Goal: Information Seeking & Learning: Learn about a topic

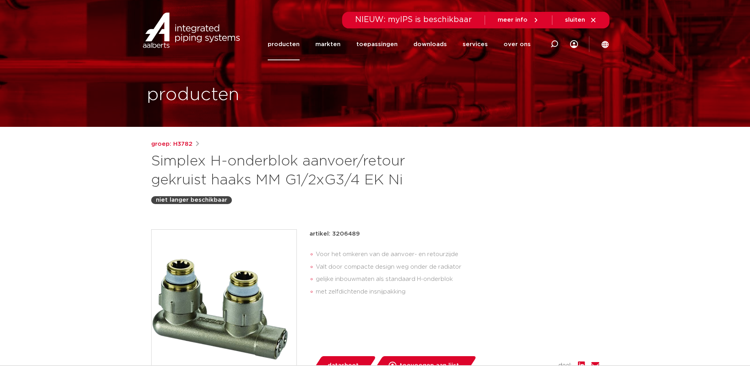
click at [291, 45] on link "producten" at bounding box center [284, 44] width 32 height 32
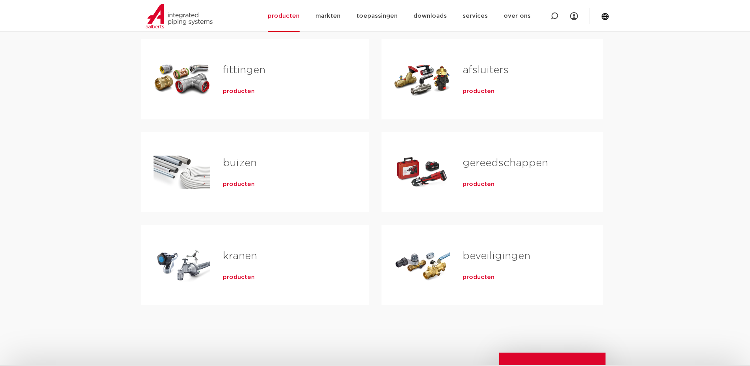
scroll to position [197, 0]
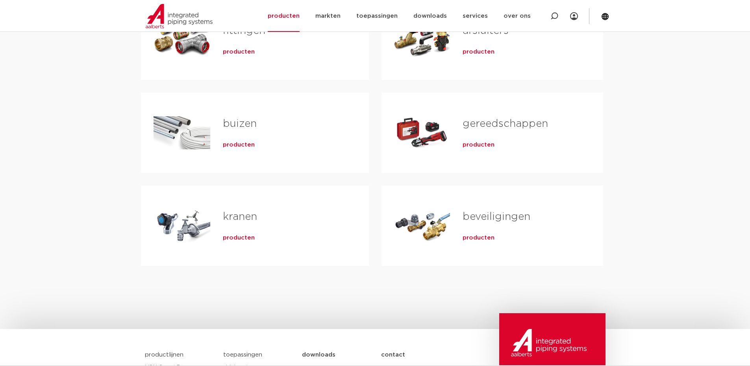
click at [479, 238] on span "producten" at bounding box center [479, 238] width 32 height 8
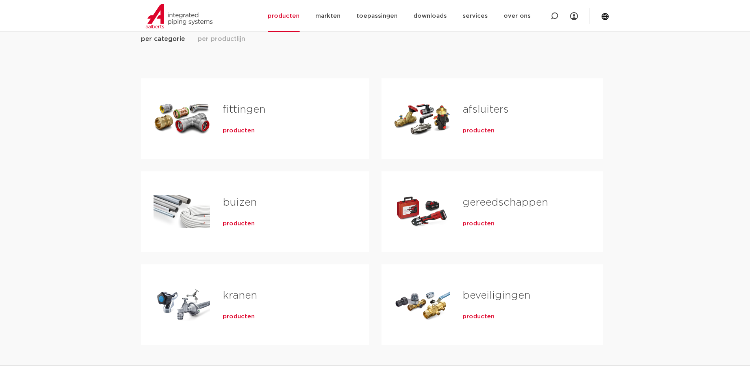
scroll to position [79, 0]
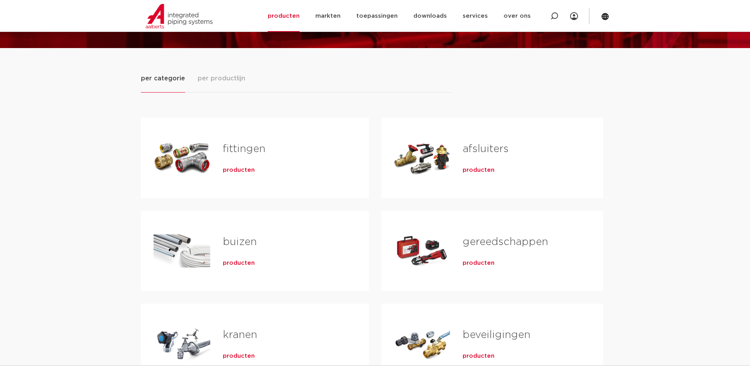
click at [474, 168] on span "producten" at bounding box center [479, 170] width 32 height 8
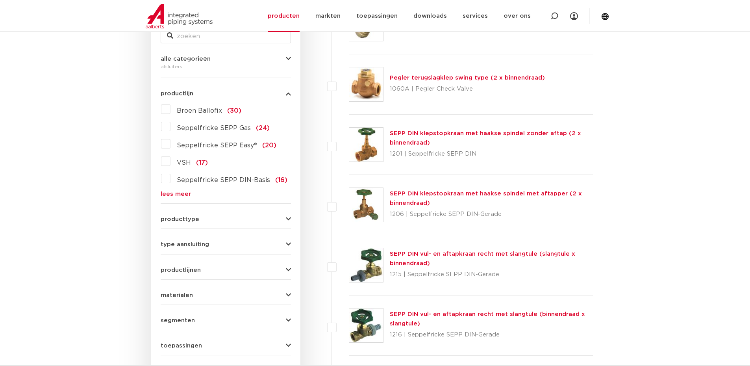
scroll to position [216, 0]
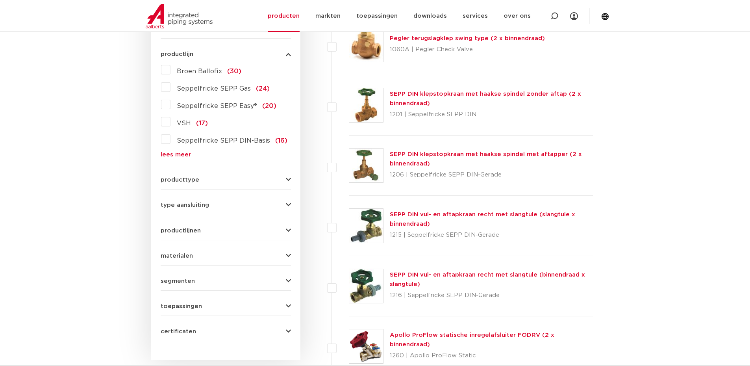
click at [288, 178] on icon "button" at bounding box center [288, 180] width 5 height 6
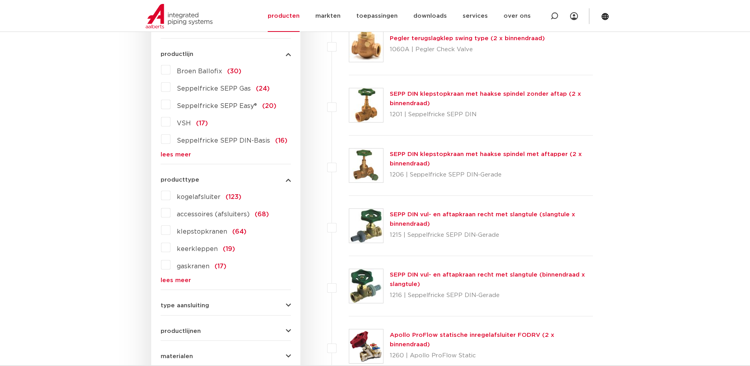
click at [285, 180] on button "producttype" at bounding box center [226, 180] width 130 height 6
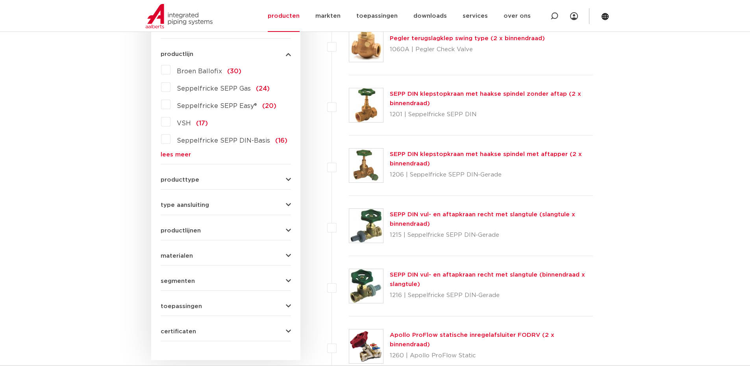
click at [228, 299] on div "toepassingen drinkwater (155) verwarming (119) koeling (108) perslucht (72) aar…" at bounding box center [226, 303] width 130 height 12
click at [229, 306] on button "toepassingen" at bounding box center [226, 306] width 130 height 6
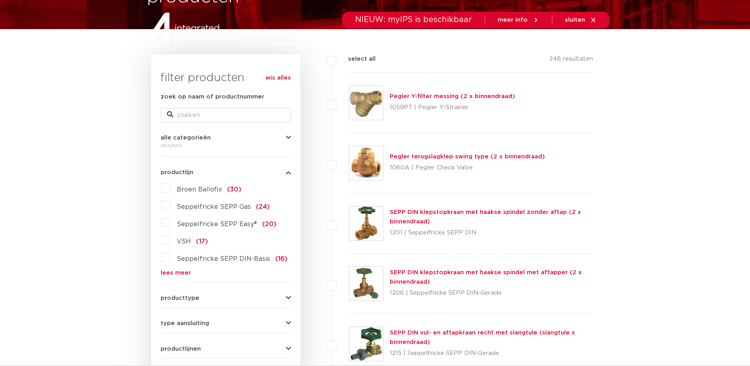
scroll to position [0, 0]
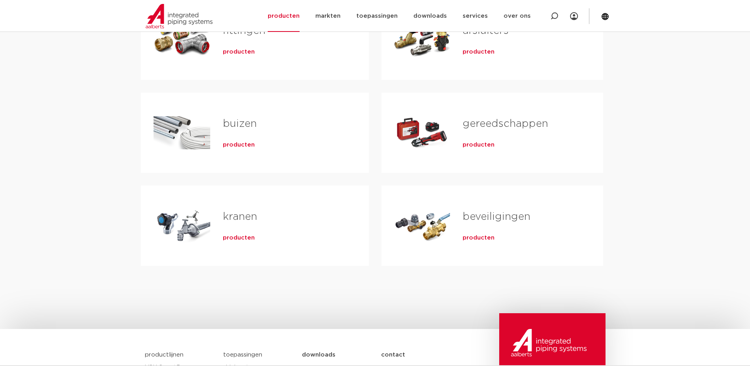
click at [243, 239] on span "producten" at bounding box center [239, 238] width 32 height 8
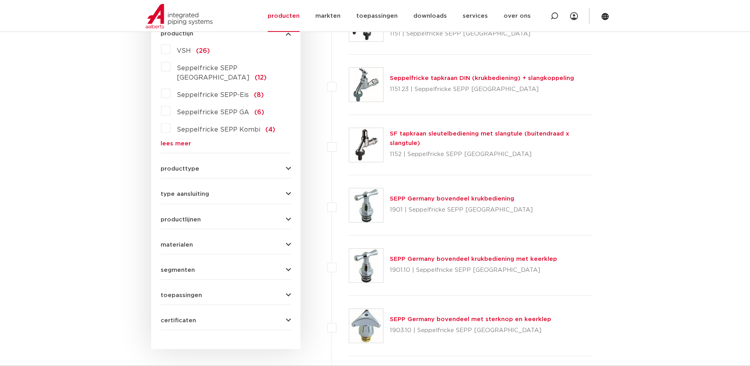
scroll to position [276, 0]
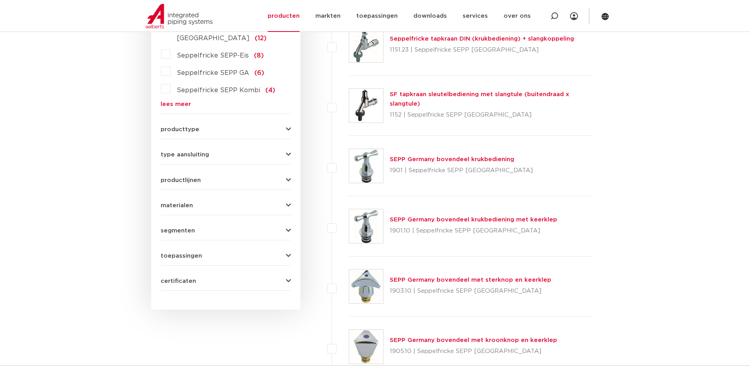
click at [259, 253] on button "toepassingen" at bounding box center [226, 256] width 130 height 6
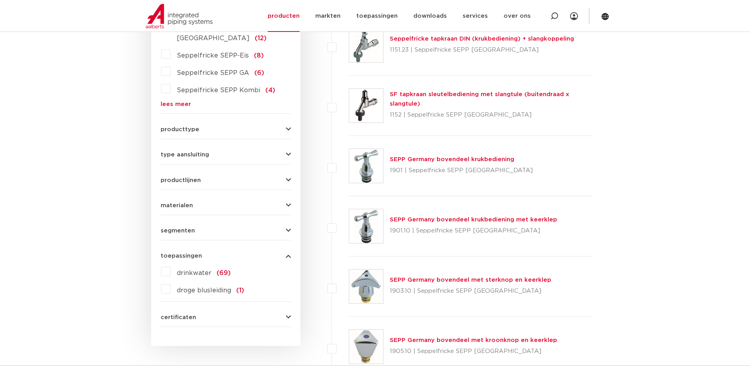
click at [259, 253] on button "toepassingen" at bounding box center [226, 256] width 130 height 6
